Goal: Check status: Check status

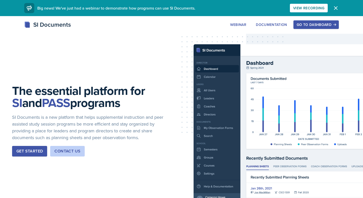
click at [317, 25] on div "Go to Dashboard" at bounding box center [316, 25] width 39 height 4
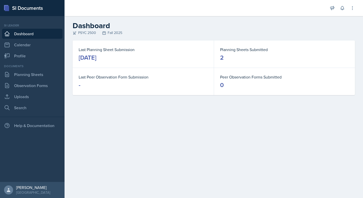
click at [222, 59] on div "2" at bounding box center [222, 58] width 4 height 8
click at [230, 45] on div "Planning Sheets Submitted 2" at bounding box center [284, 54] width 141 height 27
click at [231, 50] on dt "Planning Sheets Submitted" at bounding box center [284, 50] width 129 height 6
click at [96, 61] on div "[DATE]" at bounding box center [88, 58] width 18 height 8
click at [18, 79] on link "Planning Sheets" at bounding box center [32, 75] width 61 height 10
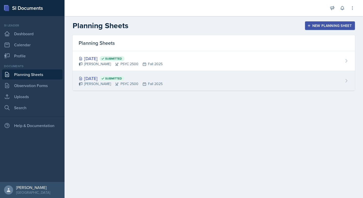
click at [348, 85] on div "[DATE] Submitted [PERSON_NAME] PSYC 2500 Fall 2025" at bounding box center [214, 81] width 282 height 20
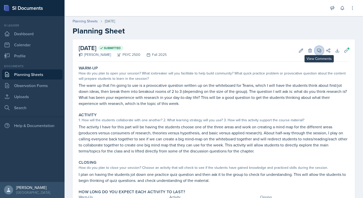
click at [317, 50] on icon at bounding box center [319, 50] width 5 height 5
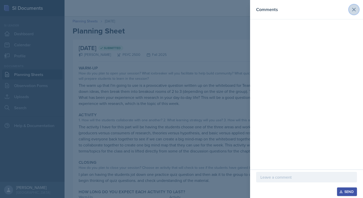
click at [354, 8] on icon at bounding box center [354, 10] width 6 height 6
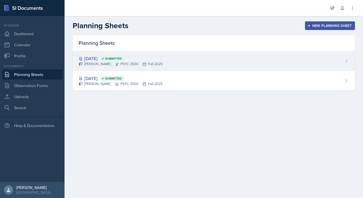
click at [122, 57] on span "Submitted" at bounding box center [113, 59] width 17 height 4
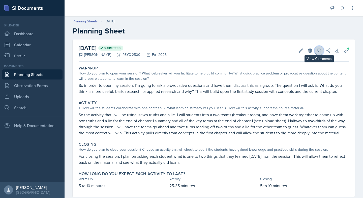
click at [322, 51] on button "View Comments" at bounding box center [319, 50] width 9 height 9
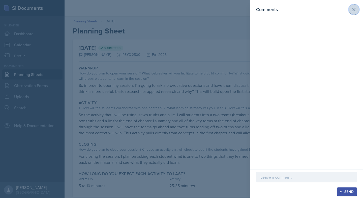
click at [354, 9] on icon at bounding box center [353, 9] width 3 height 3
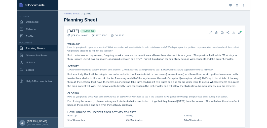
scroll to position [11, 0]
